Goal: Information Seeking & Learning: Learn about a topic

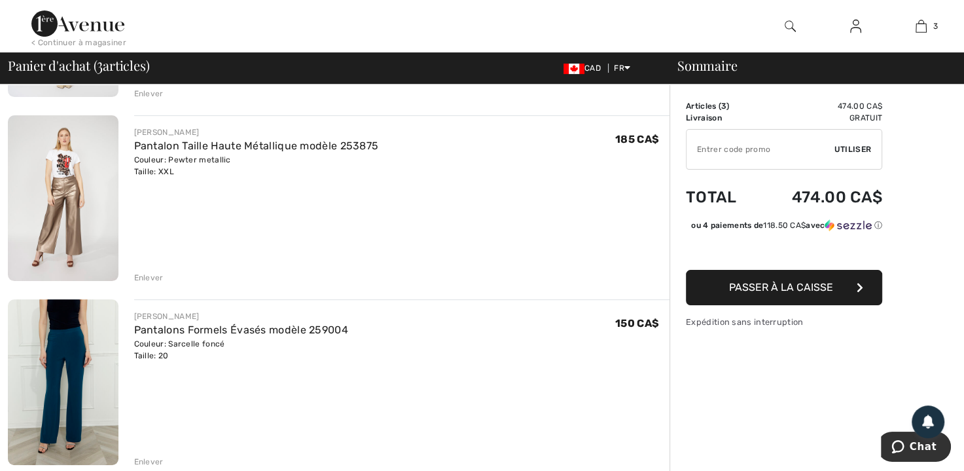
scroll to position [254, 0]
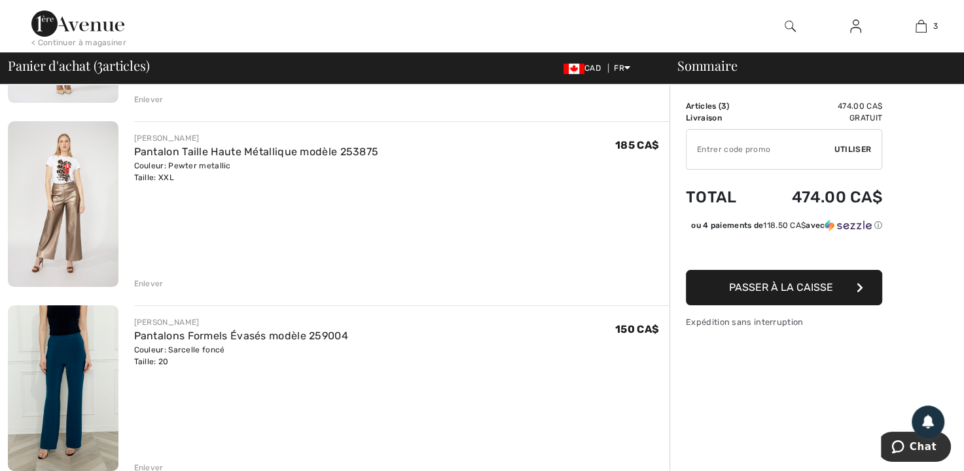
drag, startPoint x: 6, startPoint y: 43, endPoint x: 243, endPoint y: 245, distance: 312.4
click at [243, 245] on div "FRANK LYMAN Pantalon Taille Haute Métallique modèle 253875 Couleur: Pewter meta…" at bounding box center [402, 205] width 536 height 168
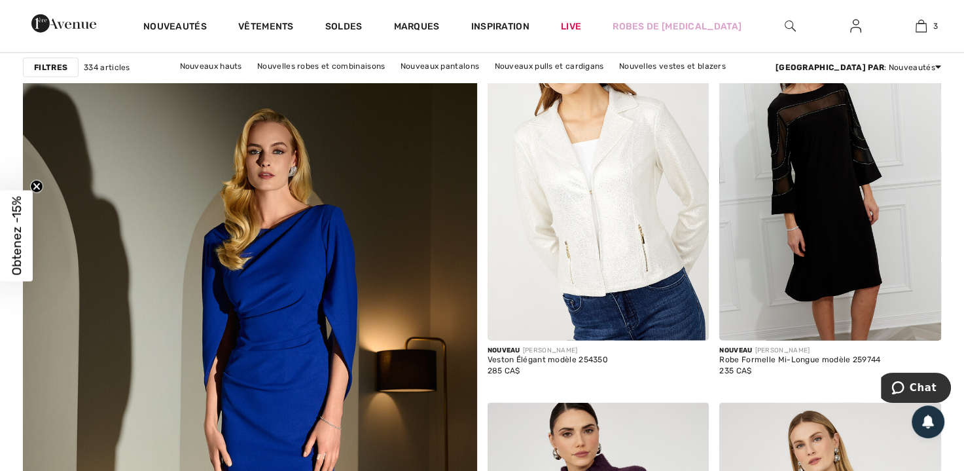
scroll to position [3257, 0]
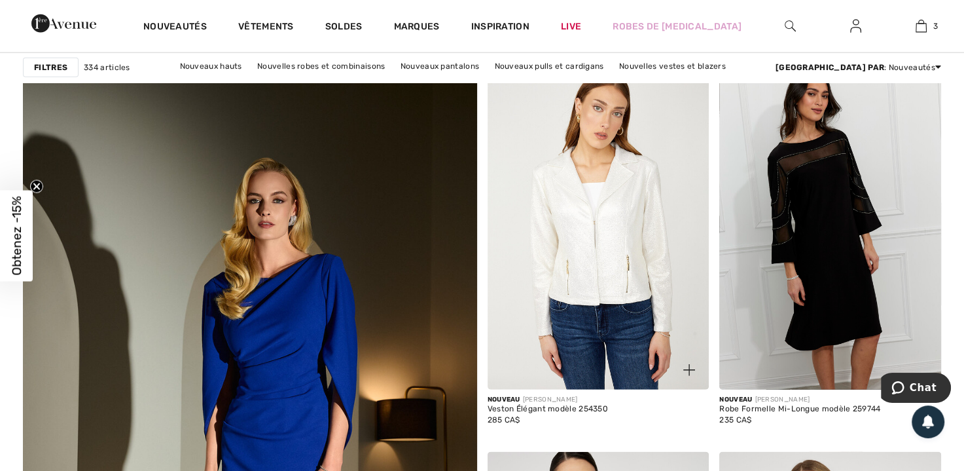
click at [615, 240] on img at bounding box center [599, 223] width 222 height 332
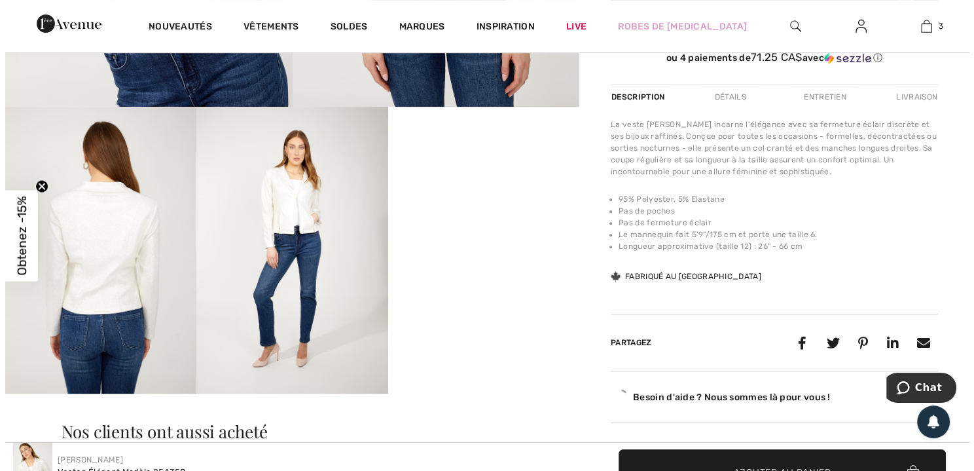
scroll to position [416, 0]
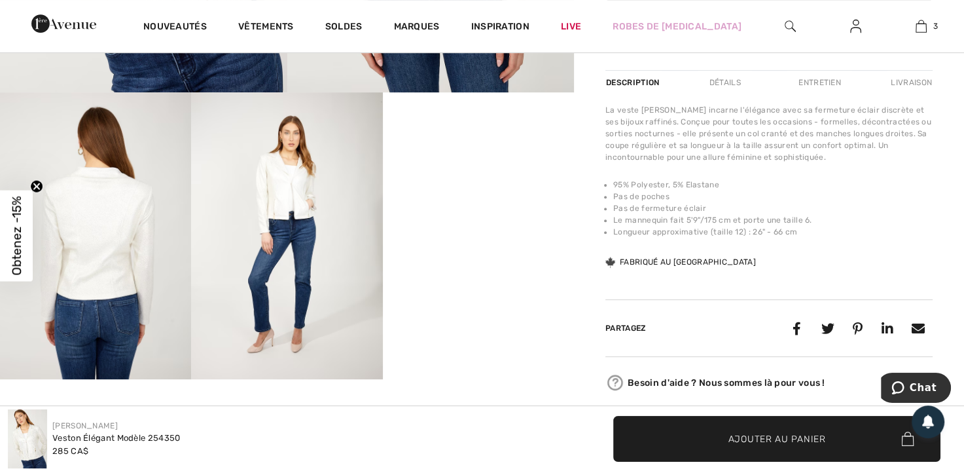
click at [101, 226] on img at bounding box center [95, 235] width 191 height 287
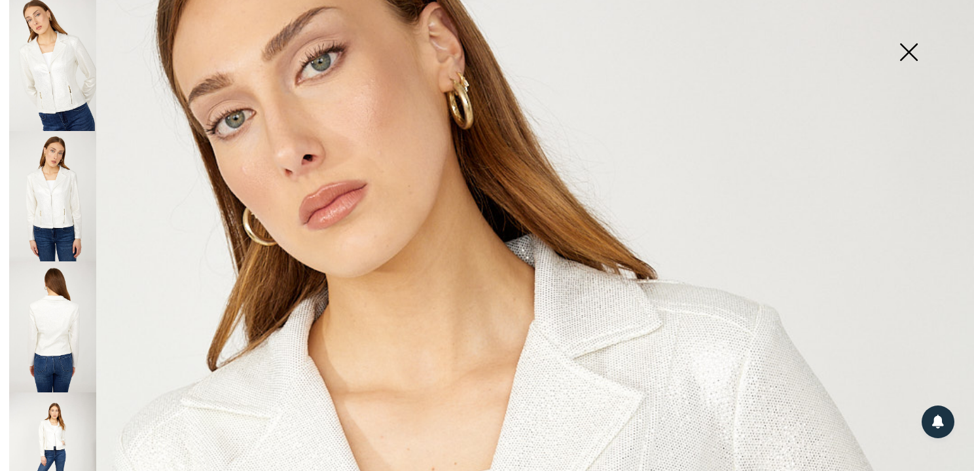
scroll to position [189, 0]
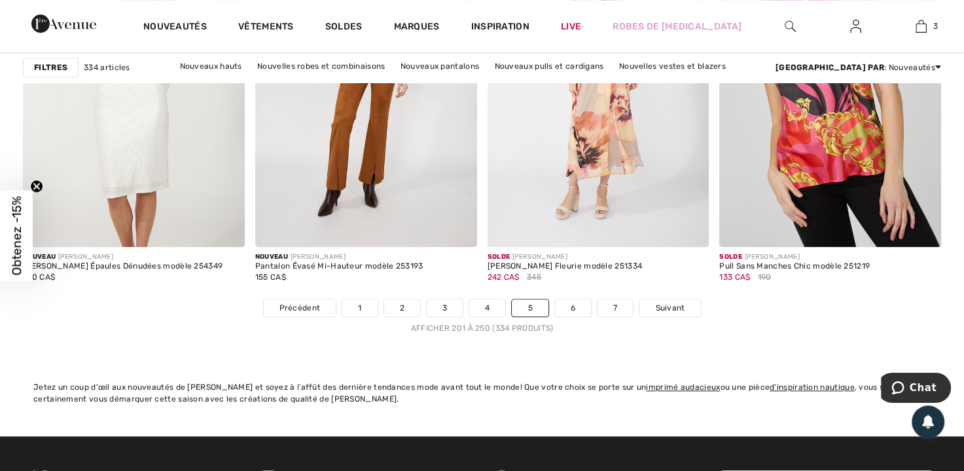
scroll to position [5969, 0]
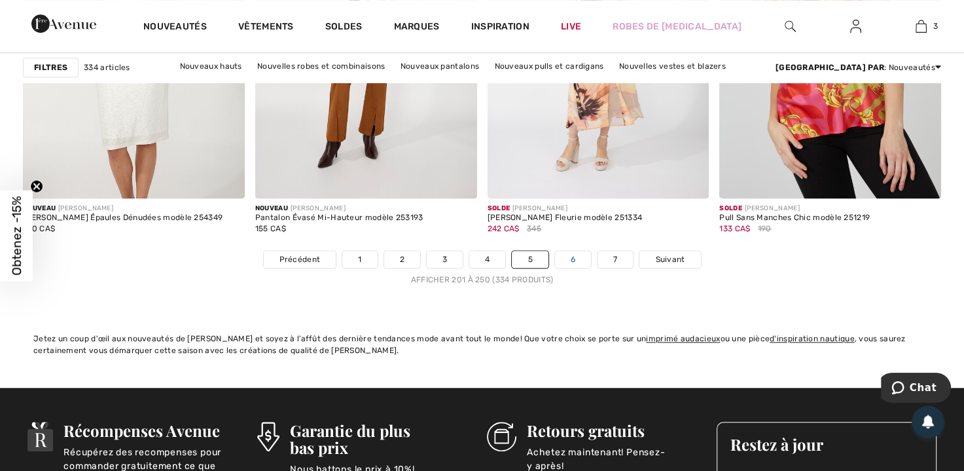
click at [572, 252] on link "6" at bounding box center [573, 259] width 36 height 17
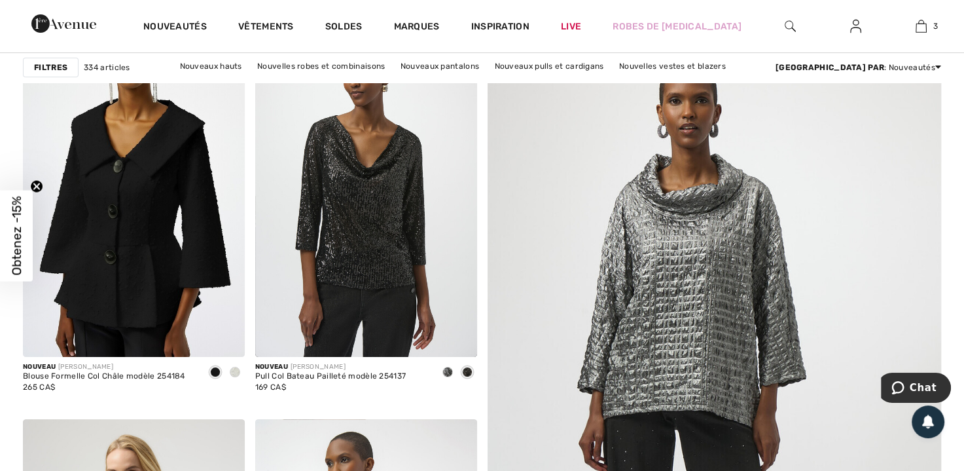
scroll to position [204, 0]
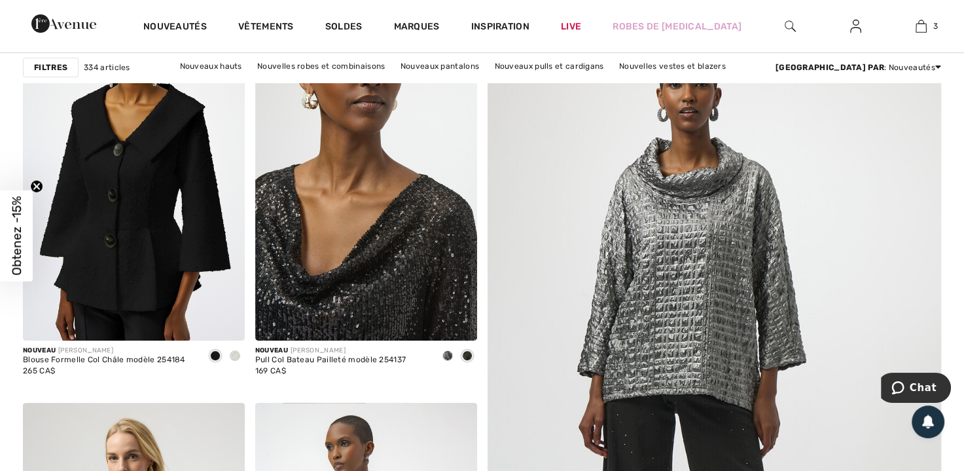
click at [322, 304] on img at bounding box center [366, 174] width 222 height 332
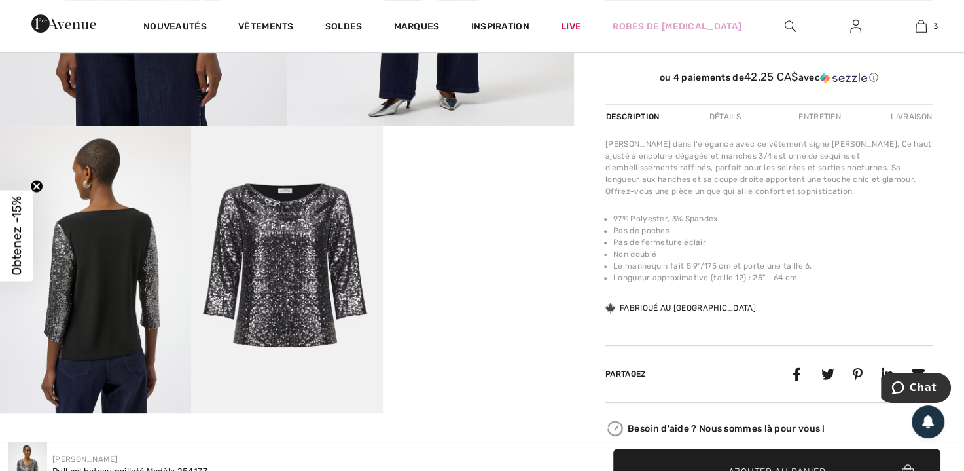
scroll to position [380, 0]
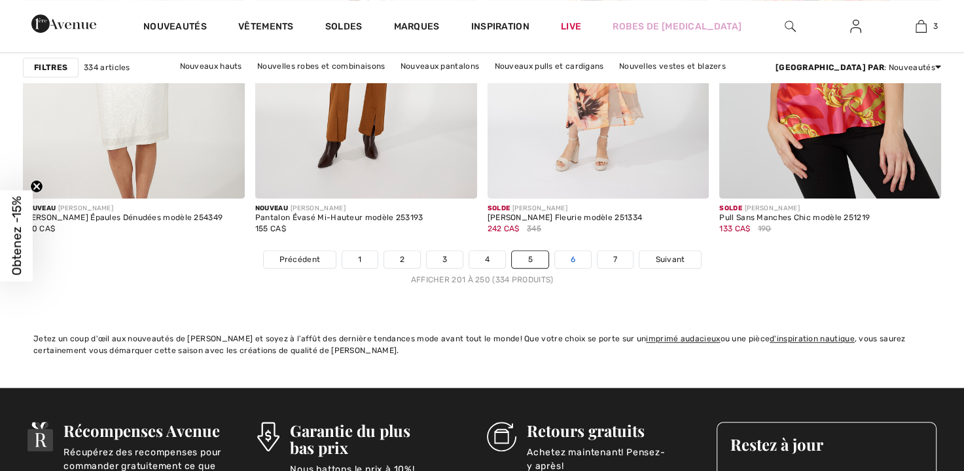
scroll to position [5969, 0]
click at [572, 253] on link "6" at bounding box center [573, 259] width 36 height 17
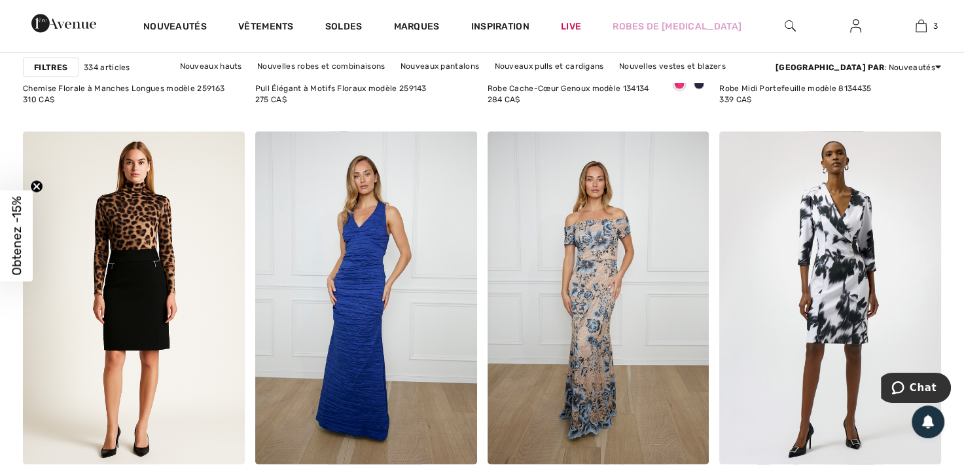
scroll to position [2608, 0]
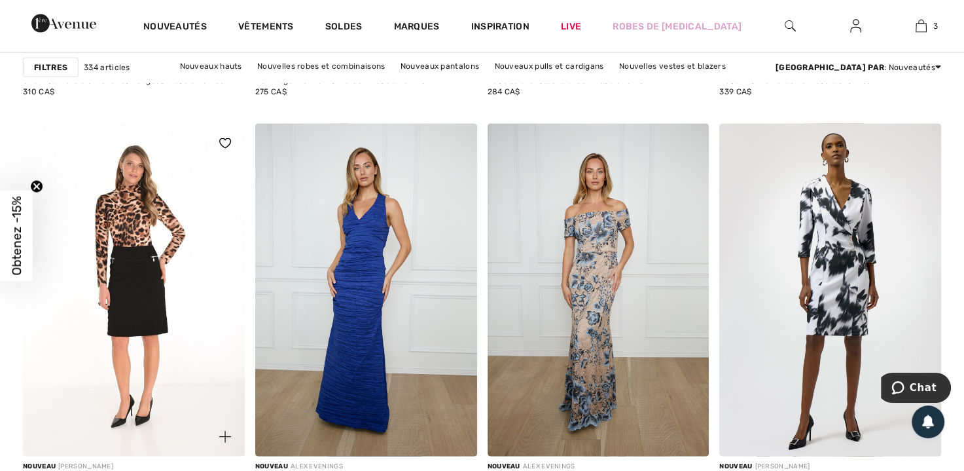
click at [126, 267] on img at bounding box center [134, 290] width 222 height 332
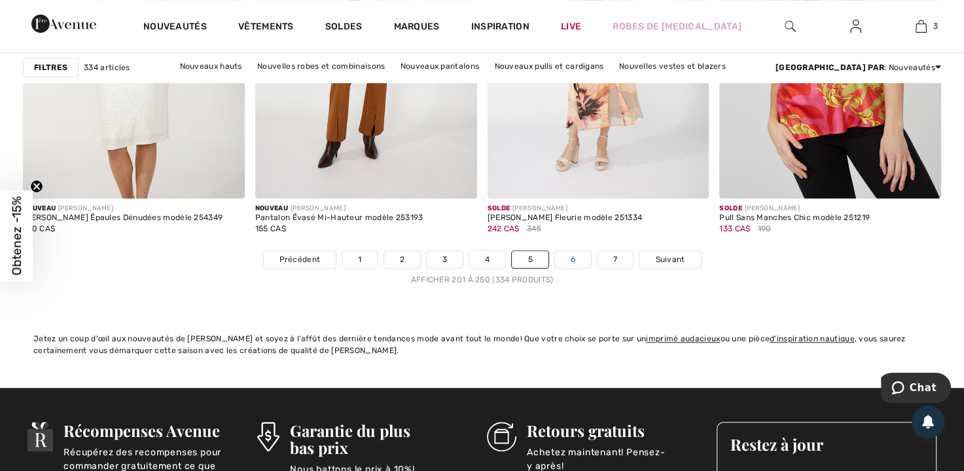
click at [563, 253] on link "6" at bounding box center [573, 259] width 36 height 17
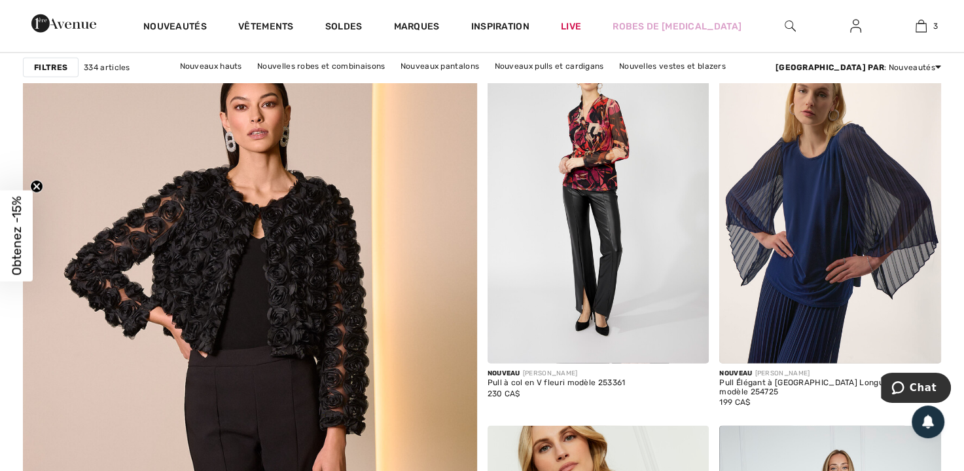
scroll to position [3259, 0]
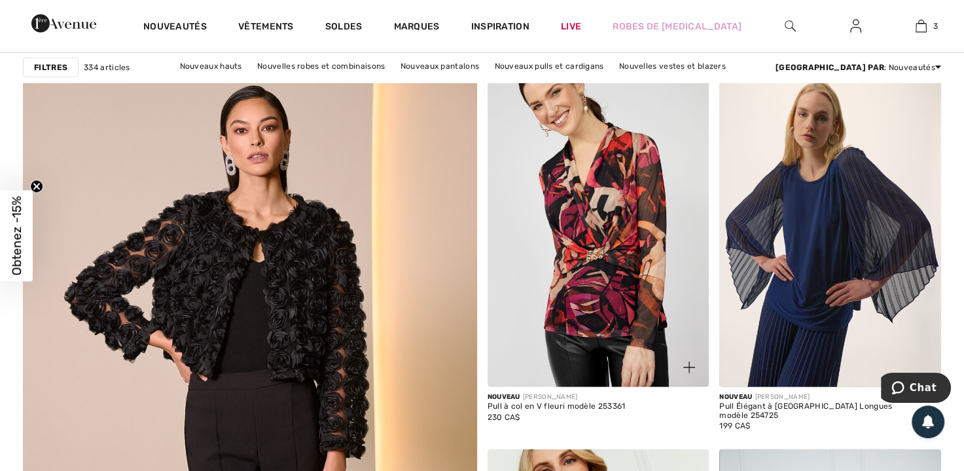
click at [600, 242] on img at bounding box center [599, 220] width 222 height 332
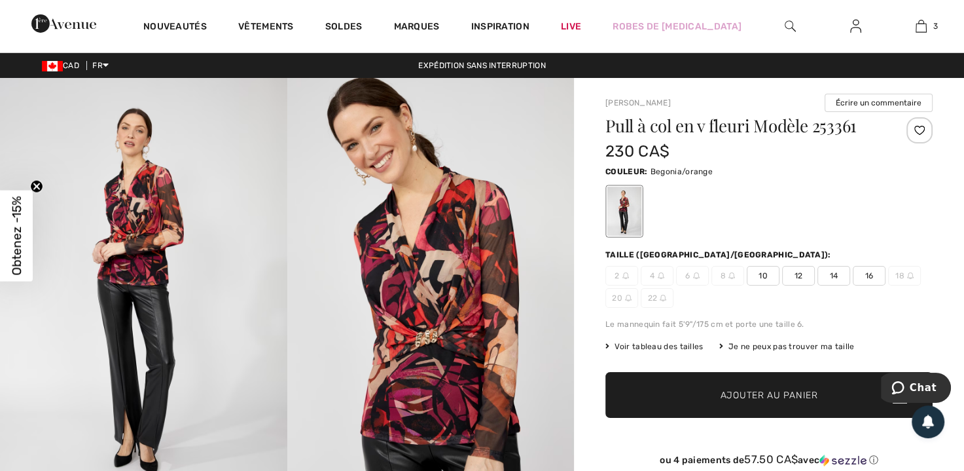
click at [427, 325] on img at bounding box center [430, 293] width 287 height 431
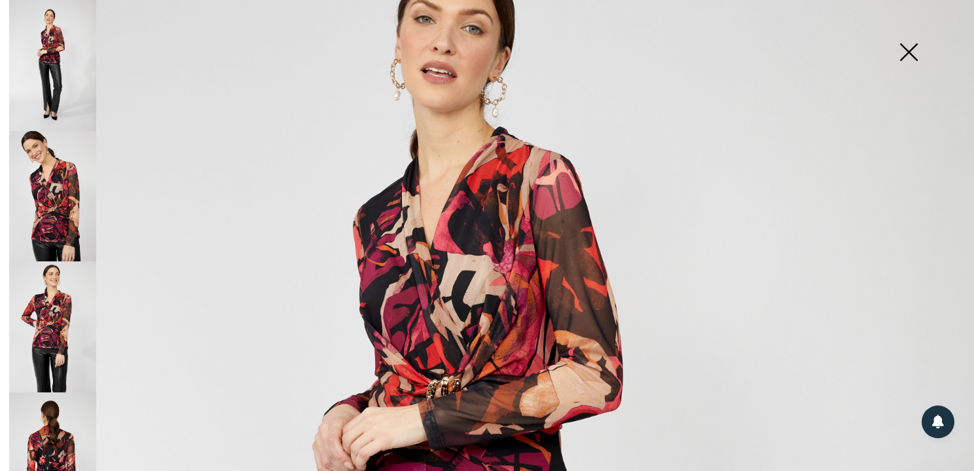
scroll to position [165, 0]
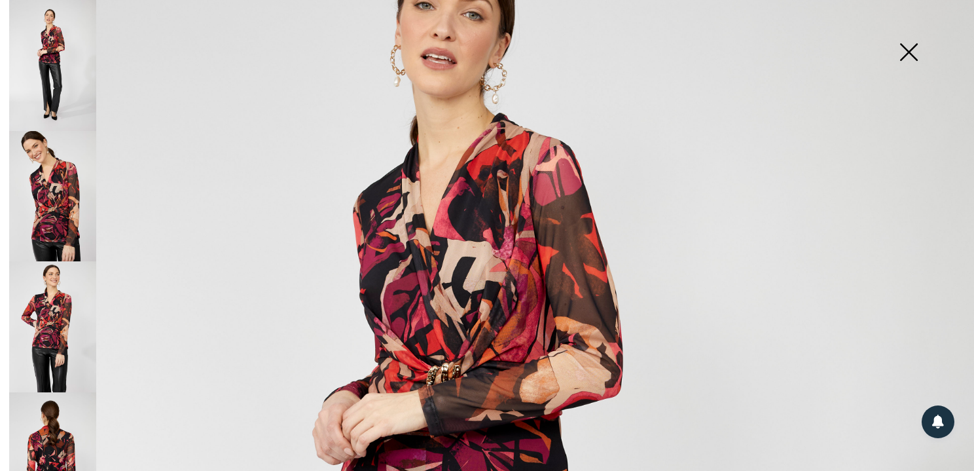
click at [54, 299] on img at bounding box center [52, 326] width 87 height 131
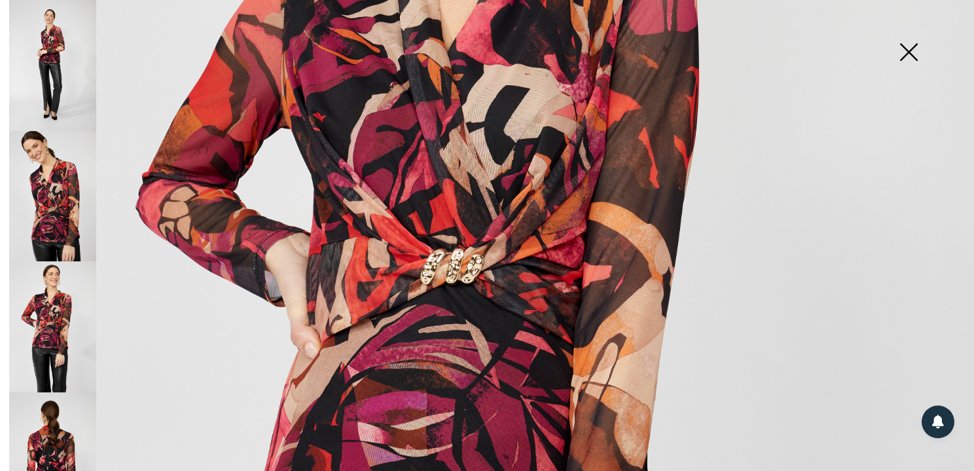
scroll to position [481, 0]
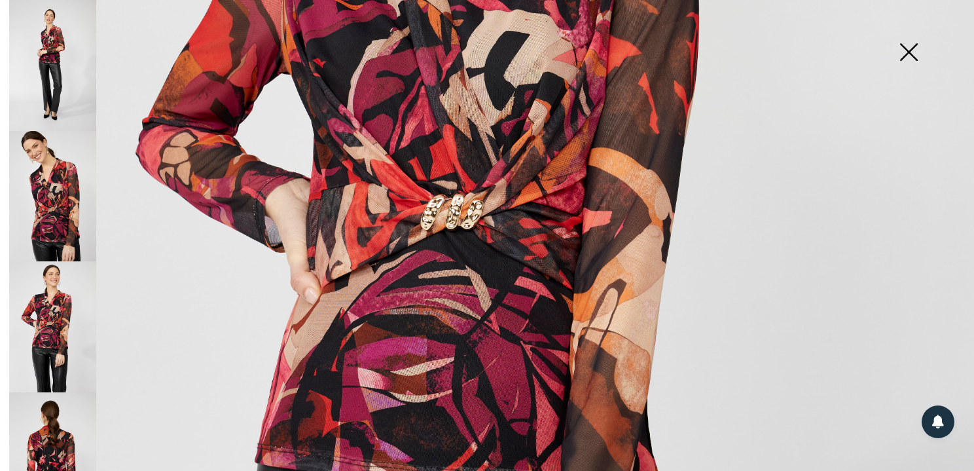
click at [54, 443] on img at bounding box center [52, 457] width 87 height 131
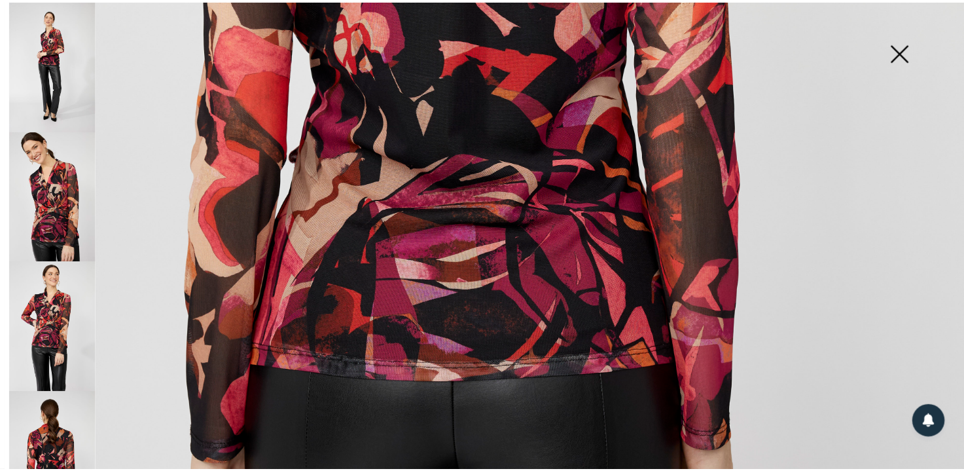
scroll to position [751, 0]
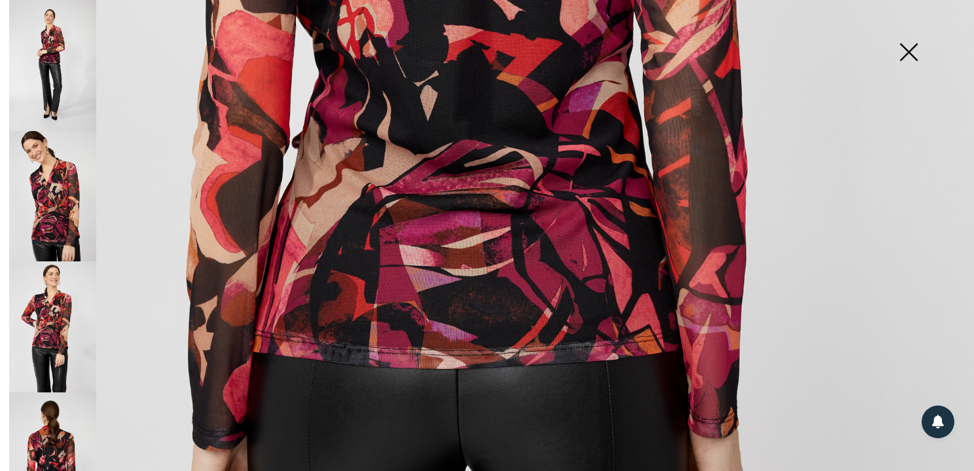
click at [909, 48] on img at bounding box center [908, 53] width 65 height 67
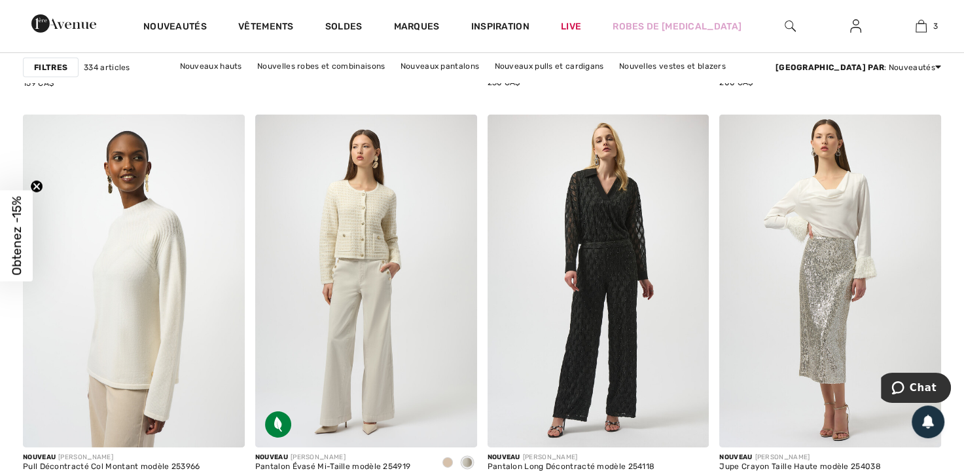
scroll to position [4004, 0]
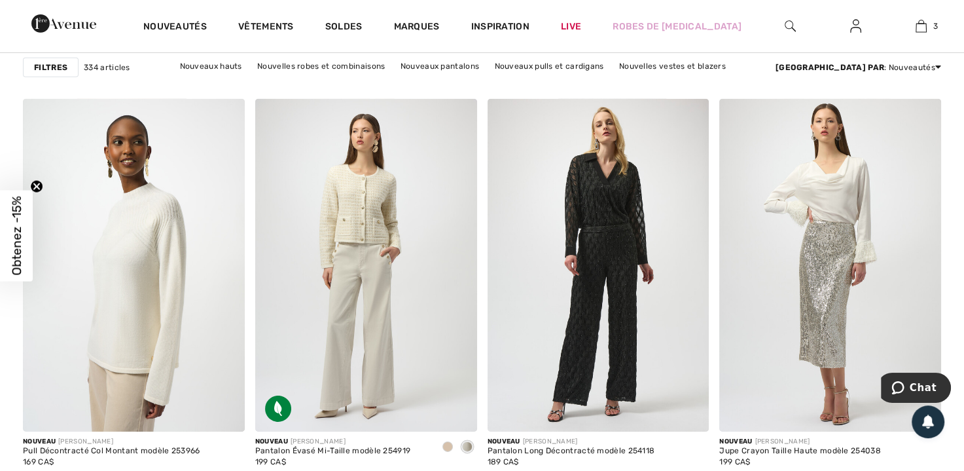
drag, startPoint x: 961, startPoint y: 293, endPoint x: 967, endPoint y: 310, distance: 18.4
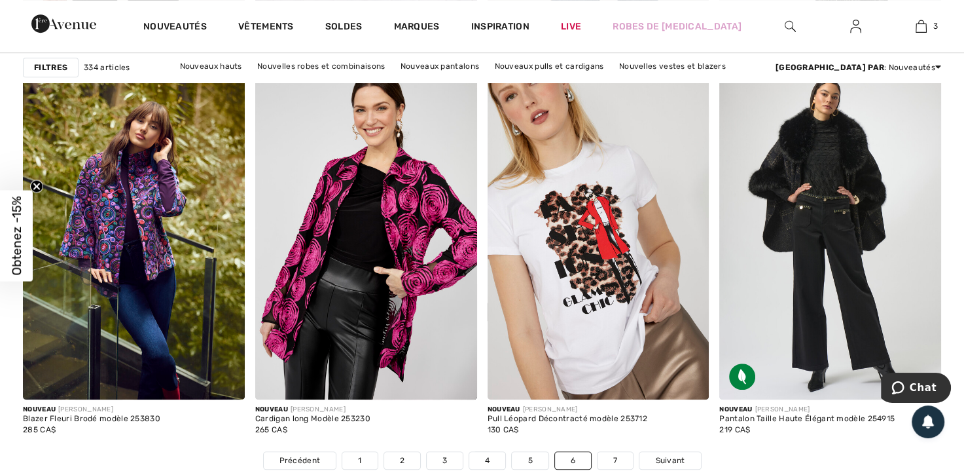
scroll to position [5791, 0]
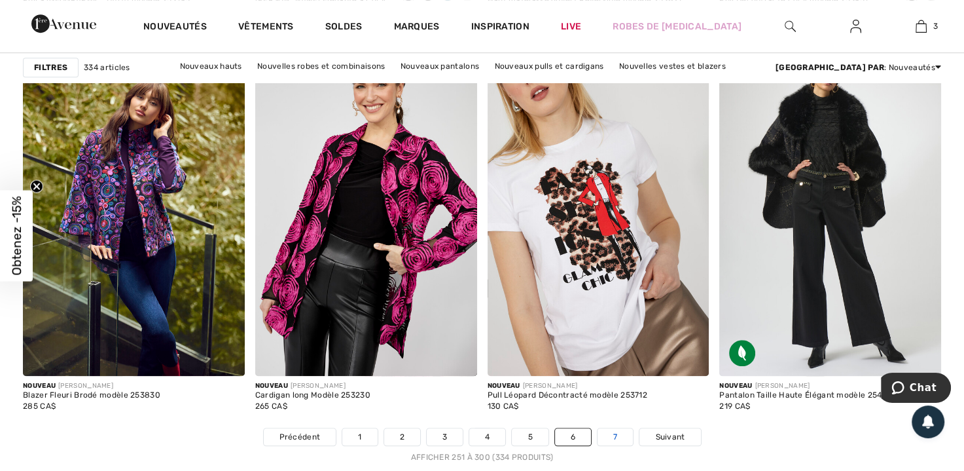
click at [613, 431] on link "7" at bounding box center [615, 436] width 35 height 17
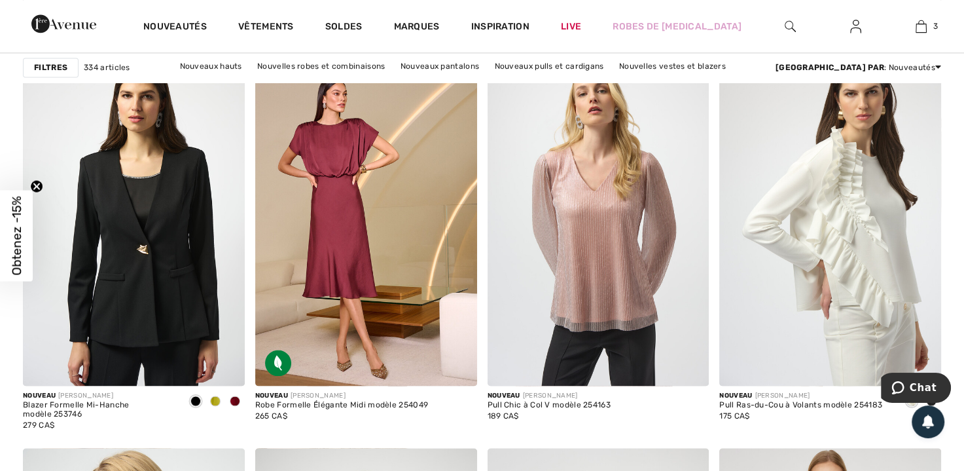
scroll to position [1920, 0]
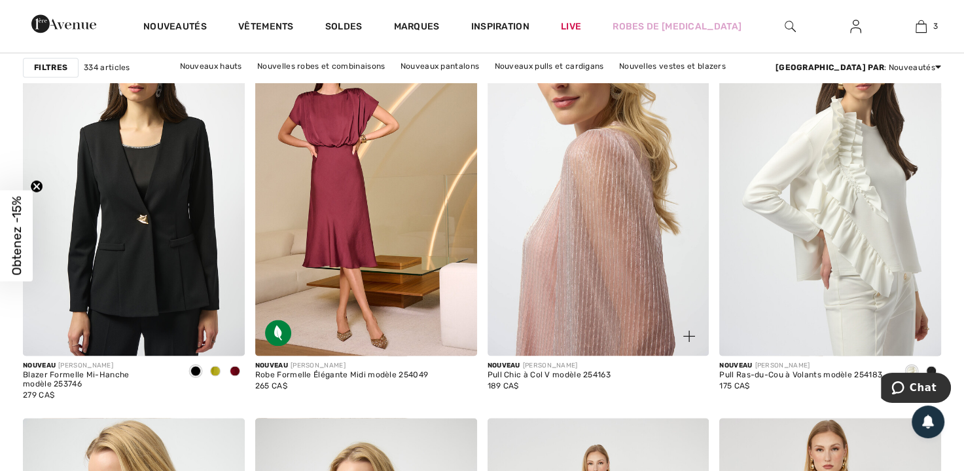
click at [610, 240] on img at bounding box center [599, 189] width 222 height 332
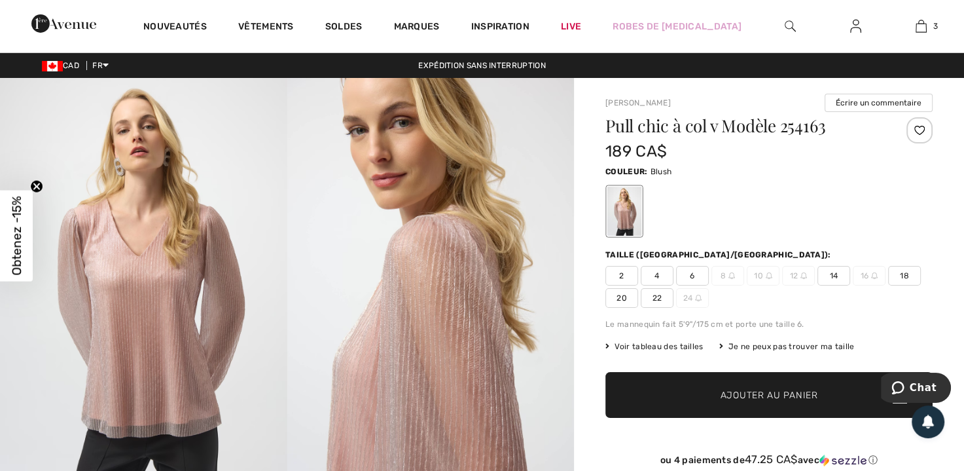
drag, startPoint x: 146, startPoint y: 322, endPoint x: 431, endPoint y: 300, distance: 286.2
click at [431, 300] on img at bounding box center [430, 293] width 287 height 430
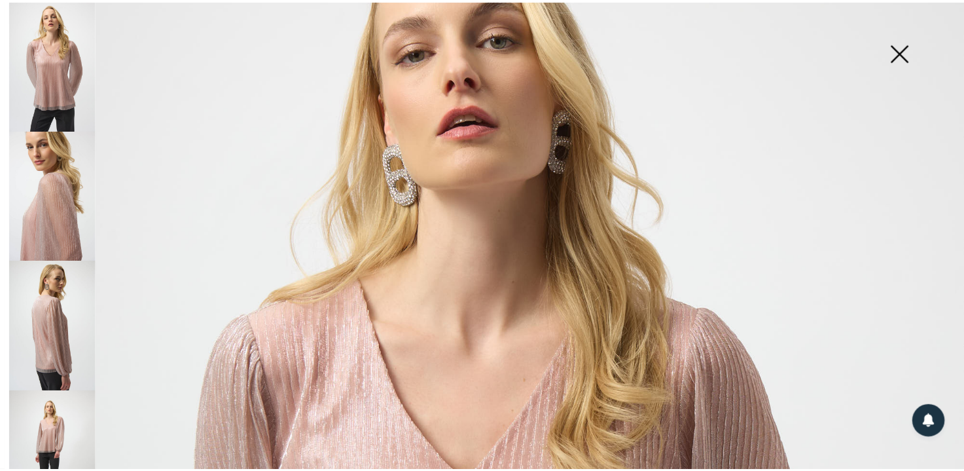
scroll to position [151, 0]
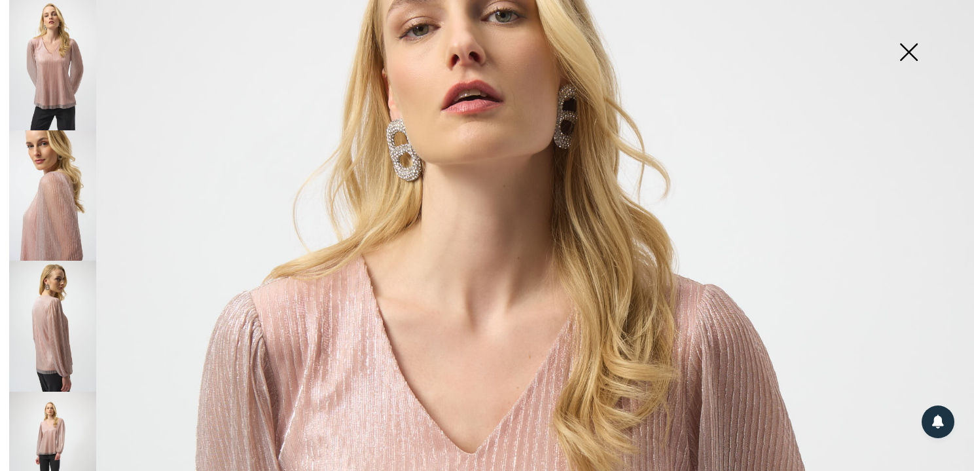
click at [906, 41] on img at bounding box center [908, 53] width 65 height 67
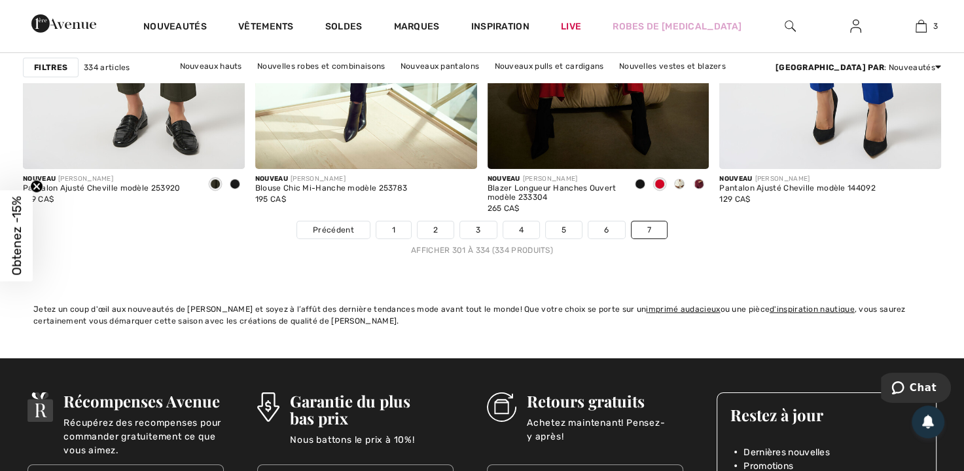
scroll to position [4236, 0]
